Goal: Find specific page/section: Find specific page/section

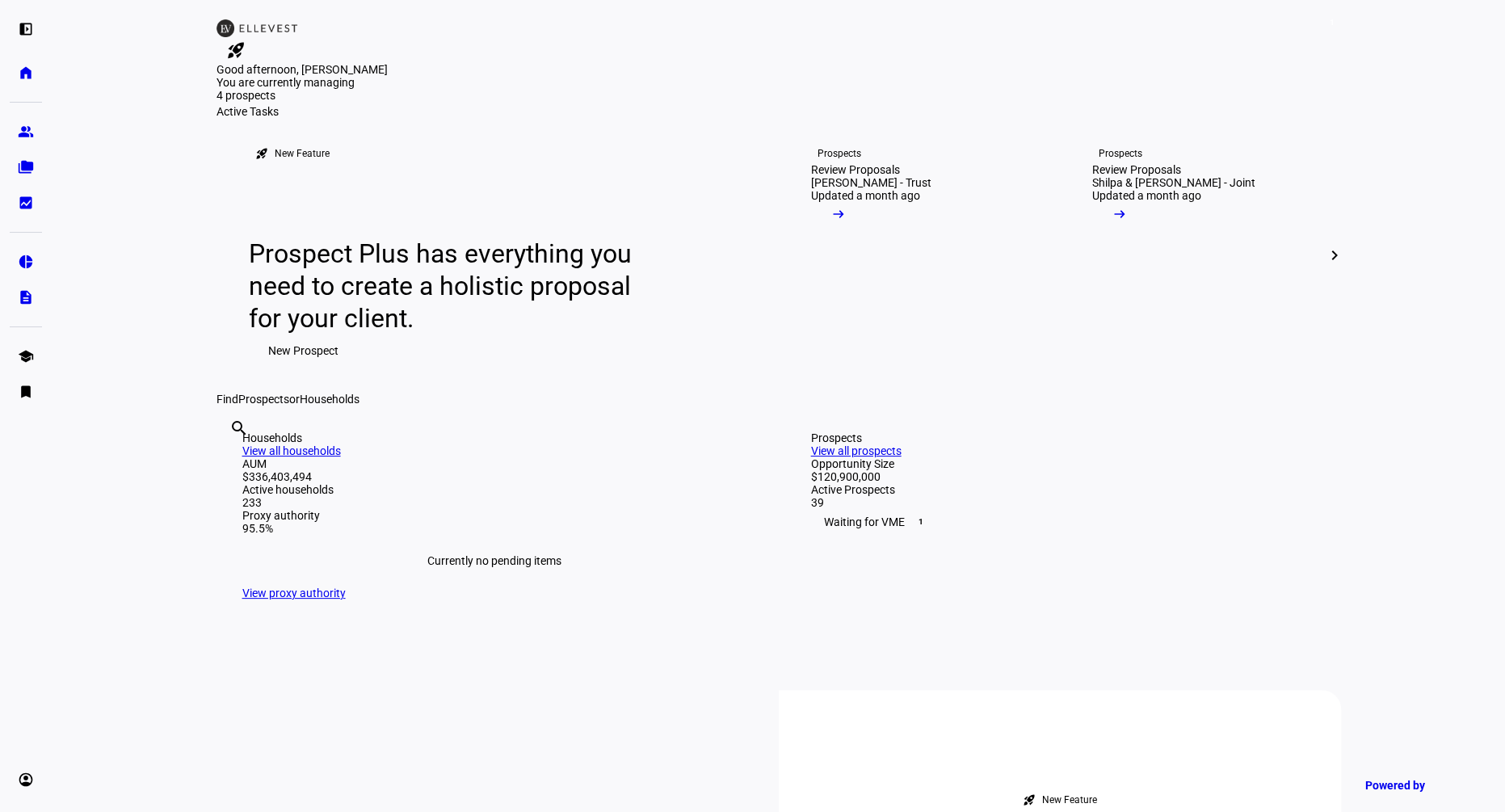
click at [242, 494] on div "search clear" at bounding box center [229, 449] width 26 height 88
click at [232, 460] on input "text" at bounding box center [230, 450] width 3 height 20
paste input "[PERSON_NAME]"
type input "[PERSON_NAME]"
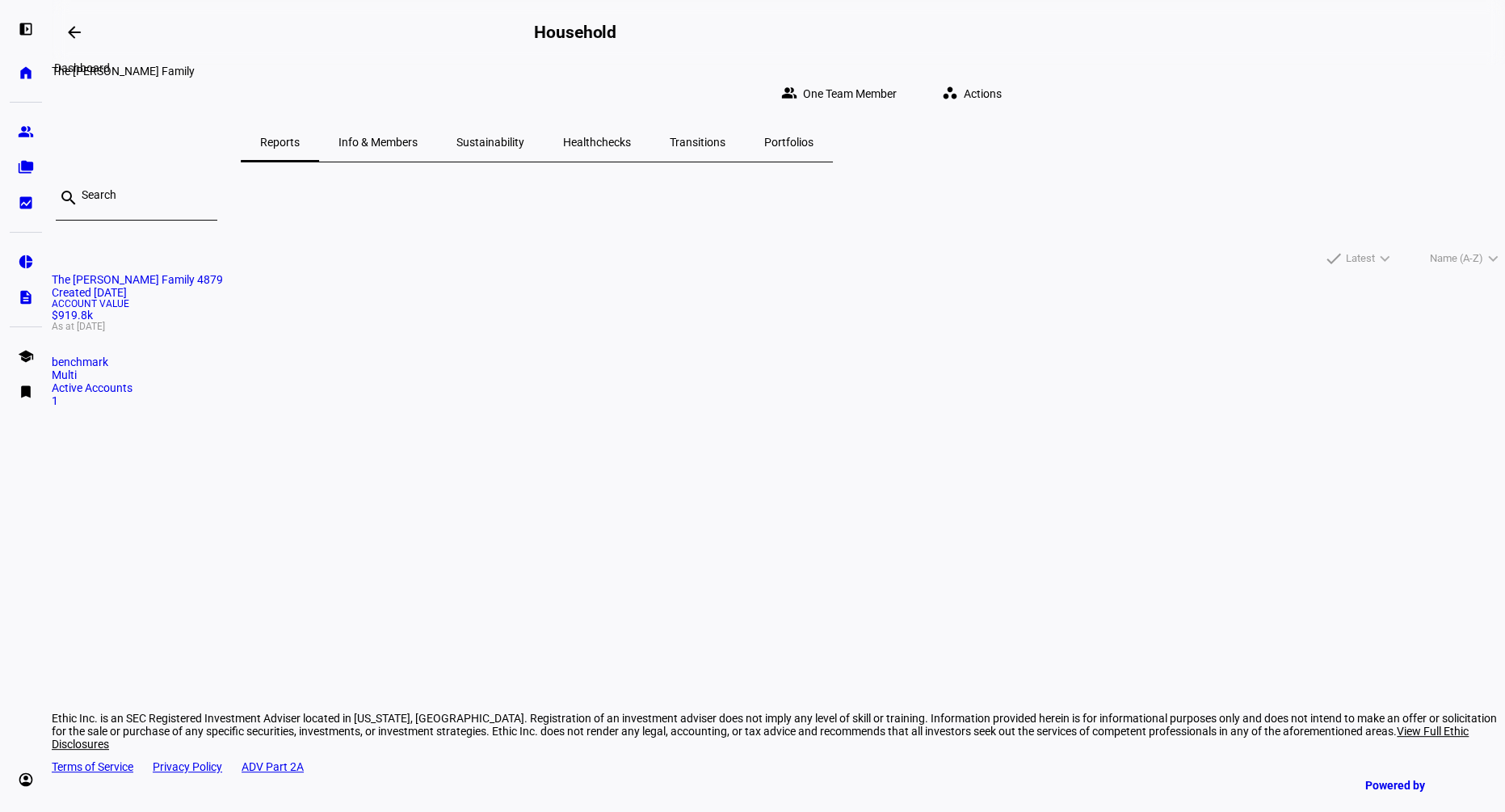
click at [80, 22] on span at bounding box center [73, 32] width 39 height 39
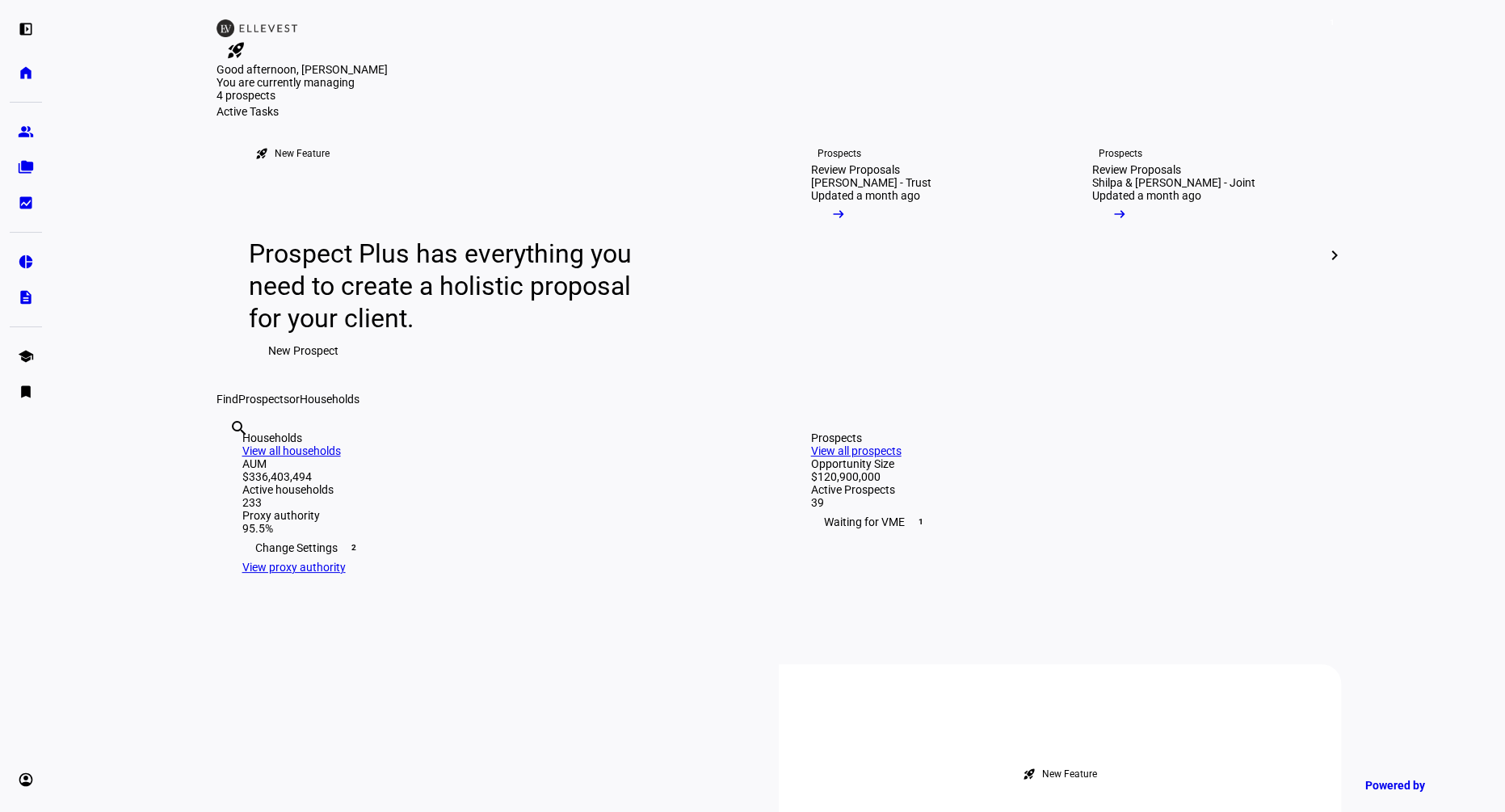
click at [232, 460] on input "text" at bounding box center [230, 450] width 3 height 20
paste input "[PERSON_NAME]"
type input "[PERSON_NAME]"
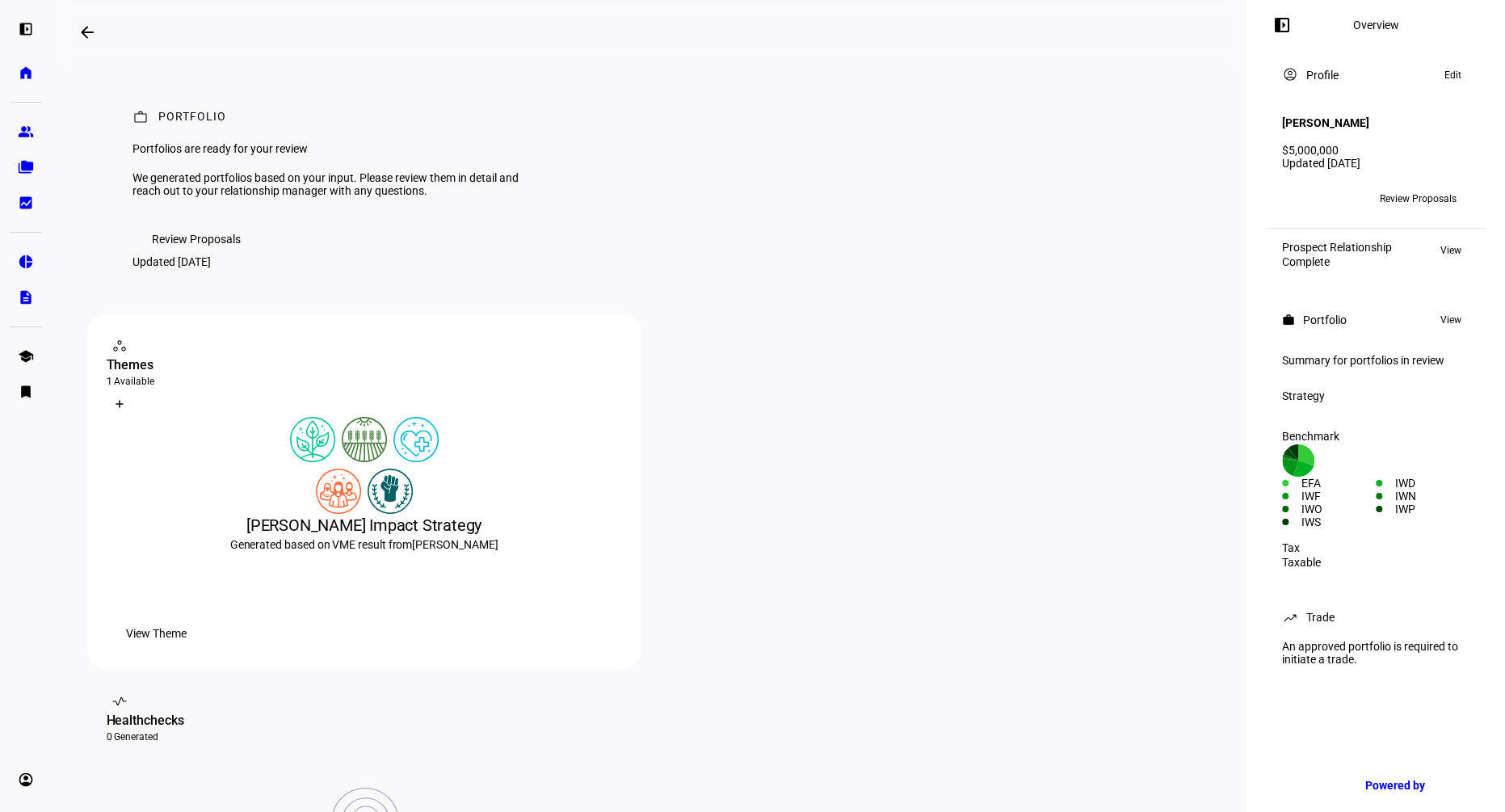
click at [187, 649] on span "View Theme" at bounding box center [156, 633] width 61 height 33
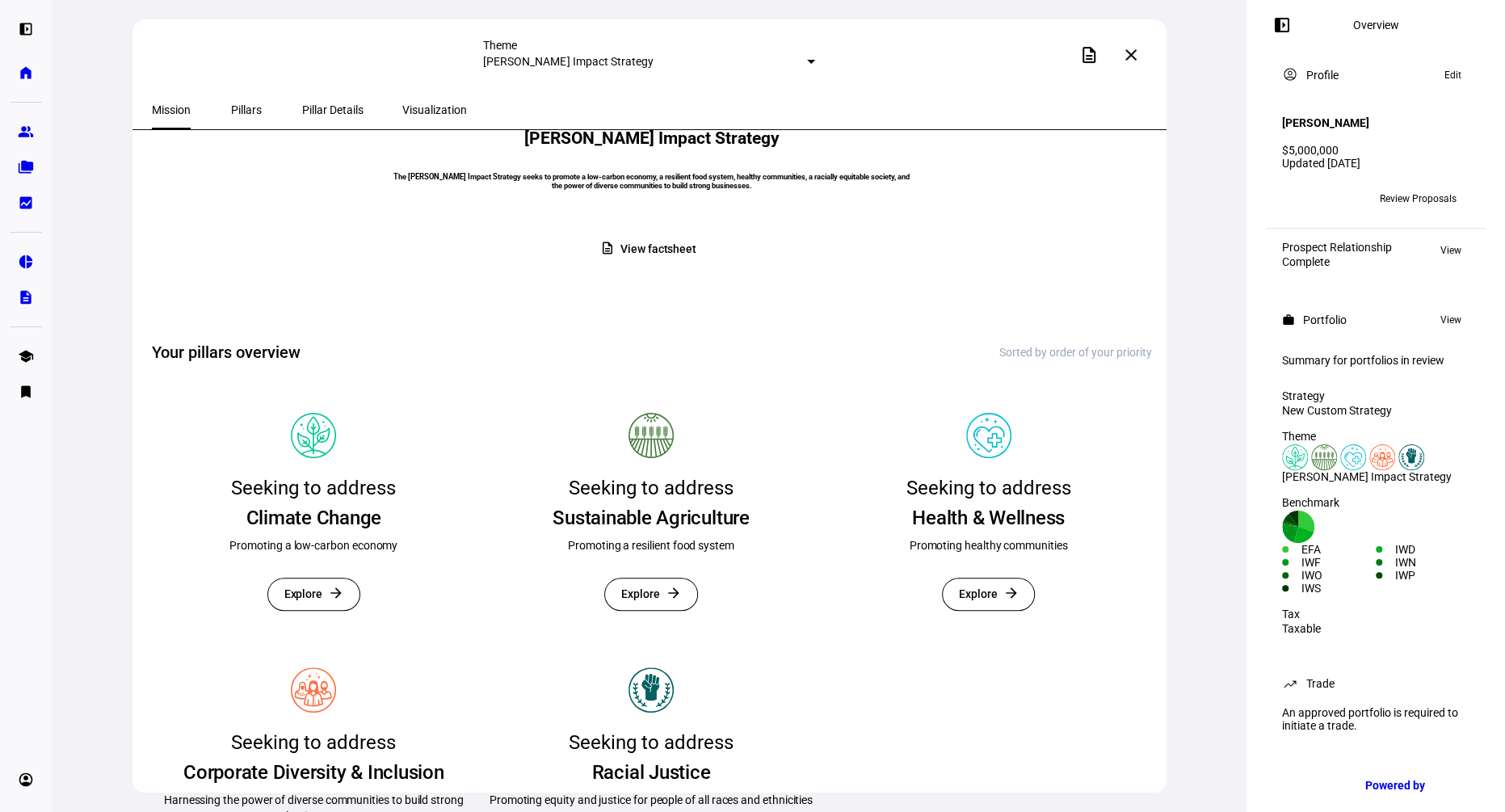
scroll to position [192, 0]
